Goal: Task Accomplishment & Management: Manage account settings

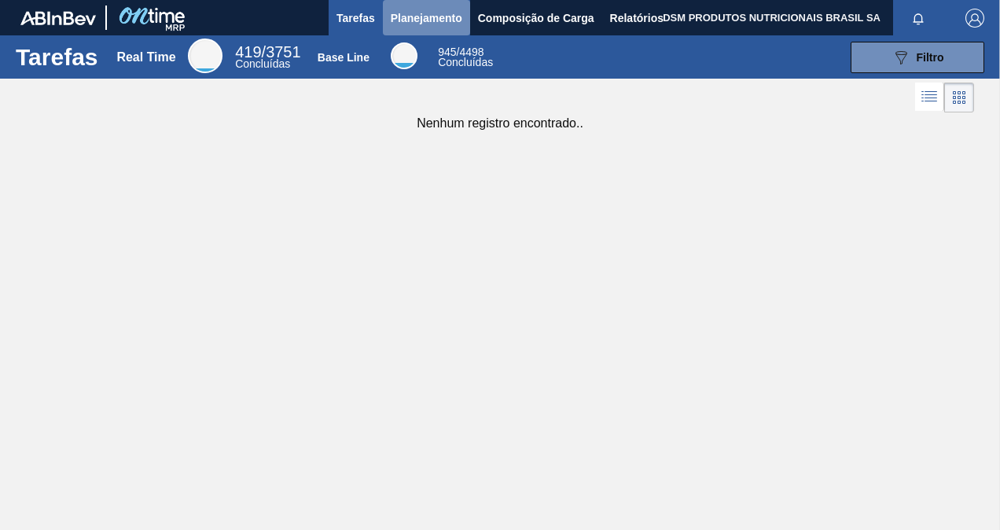
click at [415, 14] on span "Planejamento" at bounding box center [427, 18] width 72 height 19
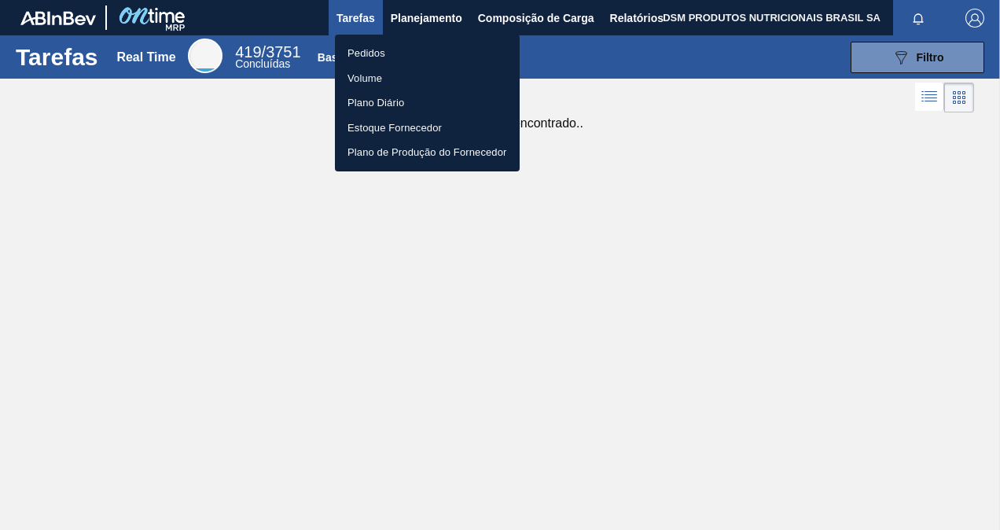
click at [388, 50] on li "Pedidos" at bounding box center [427, 53] width 185 height 25
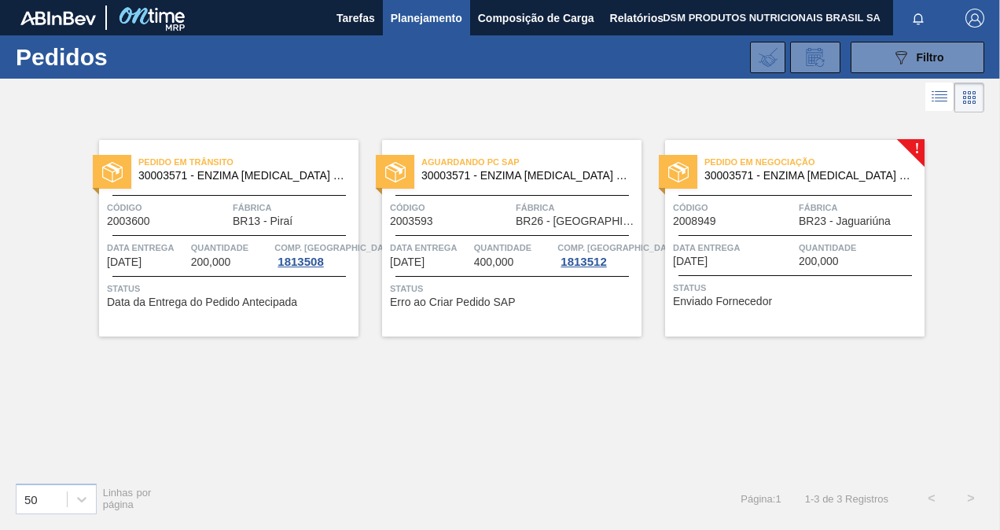
click at [772, 268] on div "Pedido em Negociação 30003571 - ENZIMA PROTEASE BREWERS CLAREX Código 2008949 F…" at bounding box center [794, 238] width 259 height 196
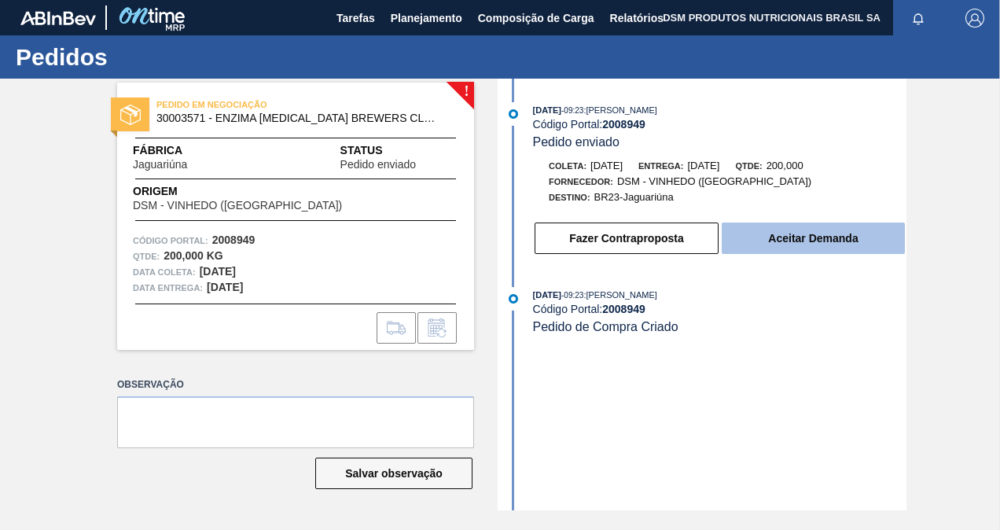
click at [795, 238] on button "Aceitar Demanda" at bounding box center [813, 237] width 183 height 31
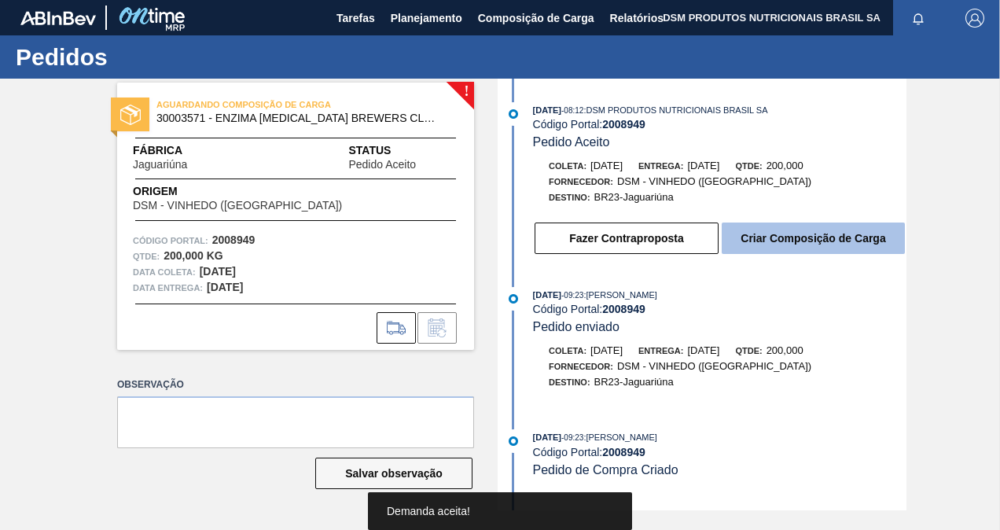
click at [773, 230] on button "Criar Composição de Carga" at bounding box center [813, 237] width 183 height 31
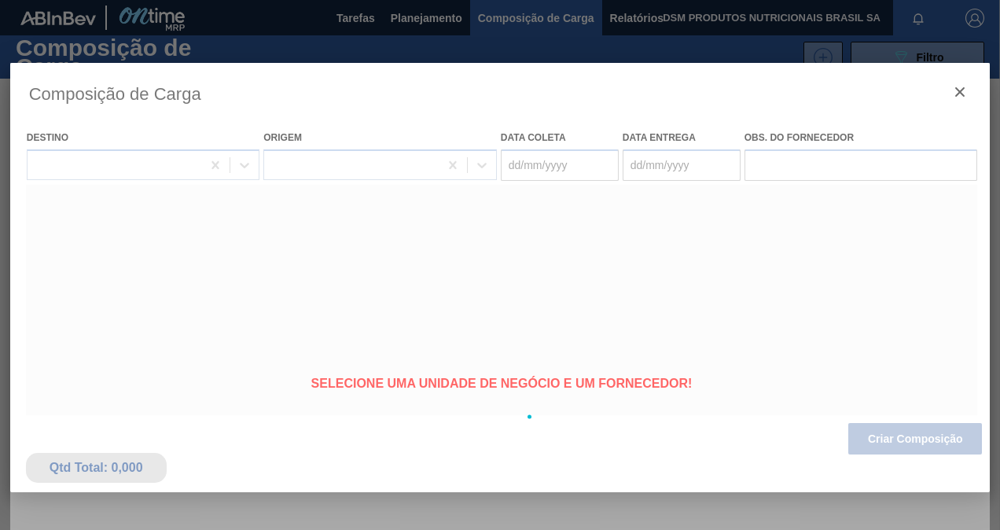
type coleta "20/08/2025"
type entrega "[DATE]"
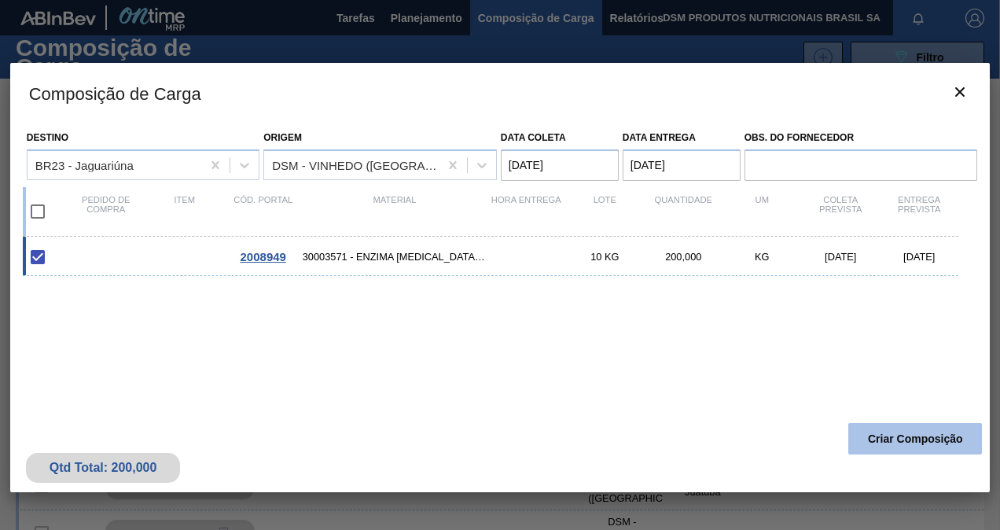
click at [916, 432] on button "Criar Composição" at bounding box center [915, 438] width 134 height 31
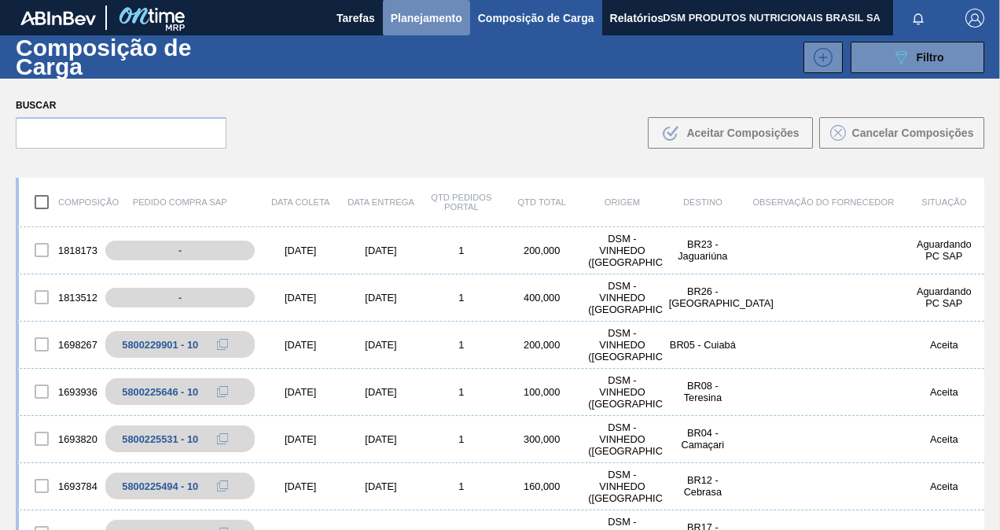
click at [432, 14] on span "Planejamento" at bounding box center [427, 18] width 72 height 19
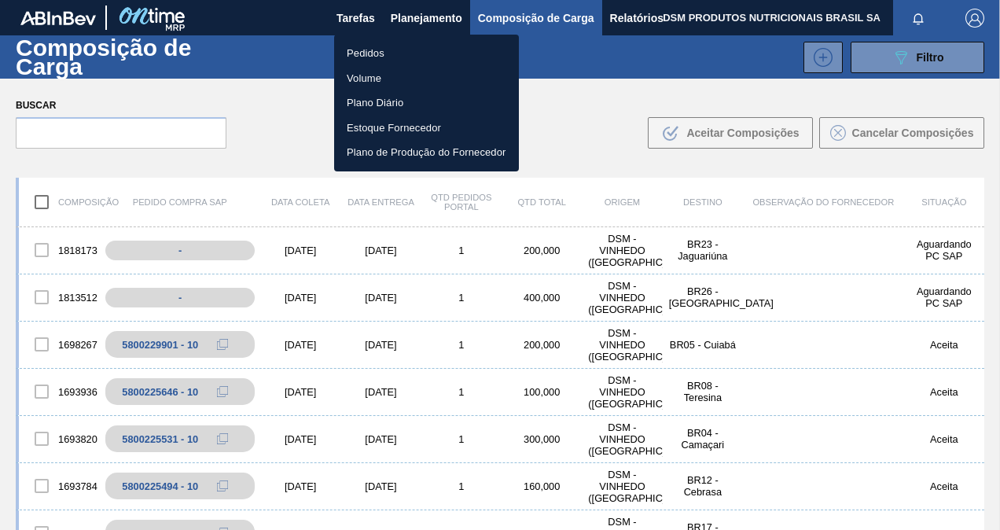
click at [399, 53] on li "Pedidos" at bounding box center [426, 53] width 185 height 25
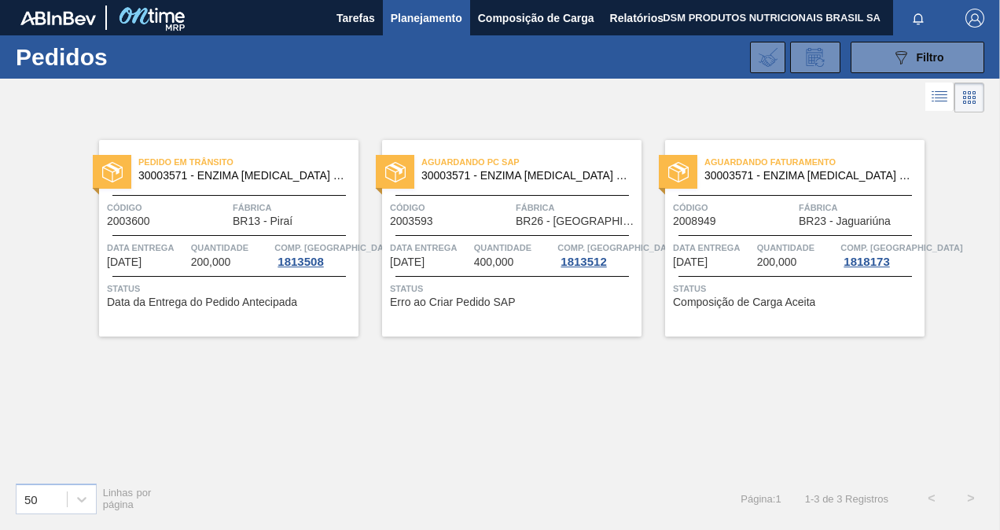
click at [800, 288] on span "Status" at bounding box center [797, 289] width 248 height 16
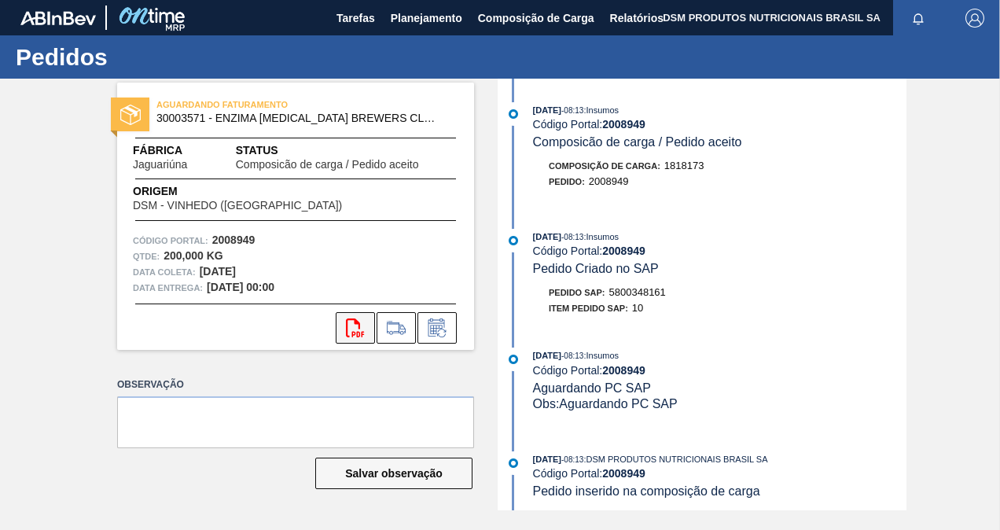
click at [360, 331] on icon "svg{fill:#ff0000}" at bounding box center [355, 327] width 19 height 19
click at [351, 14] on span "Tarefas" at bounding box center [355, 18] width 39 height 19
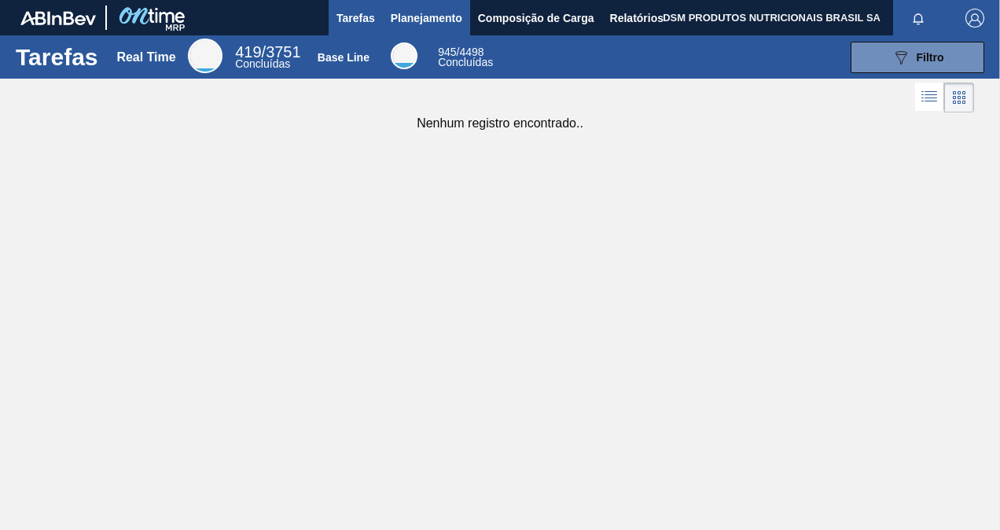
click at [421, 13] on span "Planejamento" at bounding box center [427, 18] width 72 height 19
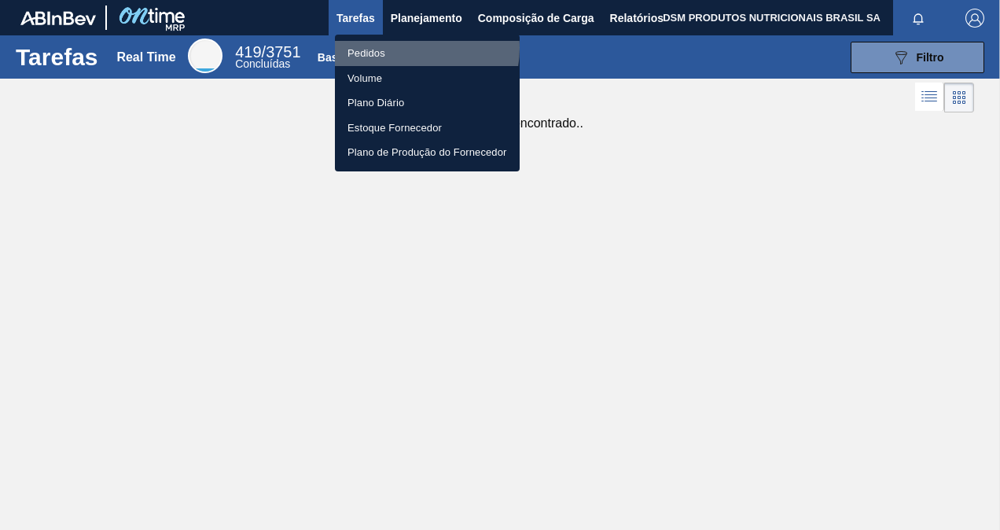
click at [404, 49] on li "Pedidos" at bounding box center [427, 53] width 185 height 25
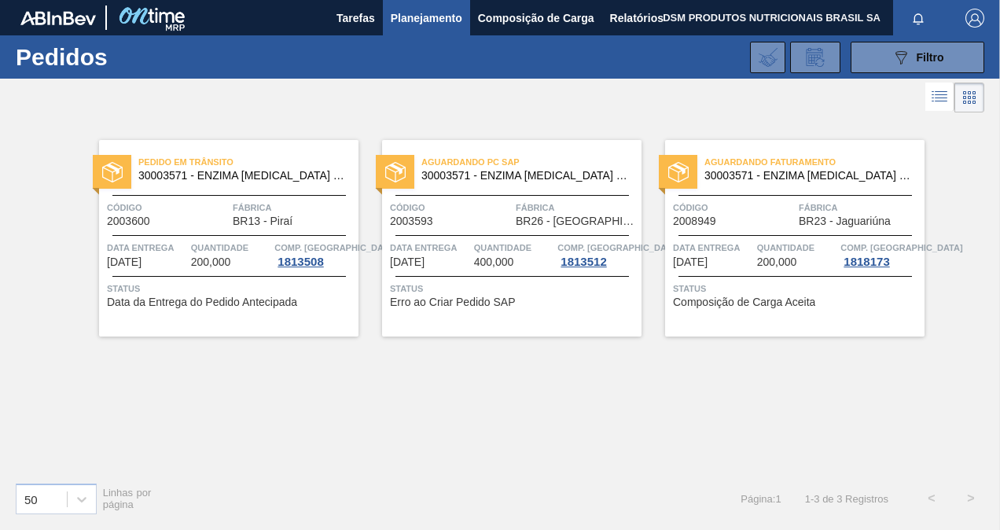
click at [486, 253] on span "Quantidade" at bounding box center [514, 248] width 80 height 16
